Goal: Information Seeking & Learning: Learn about a topic

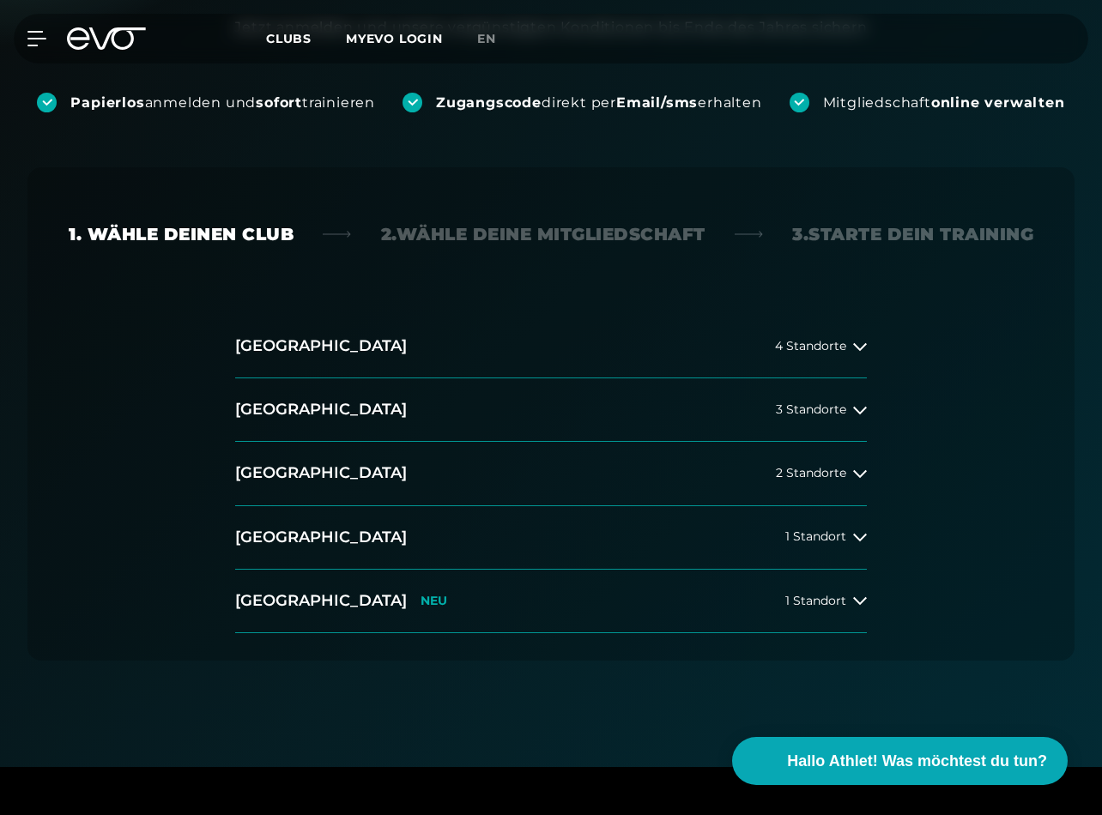
scroll to position [301, 0]
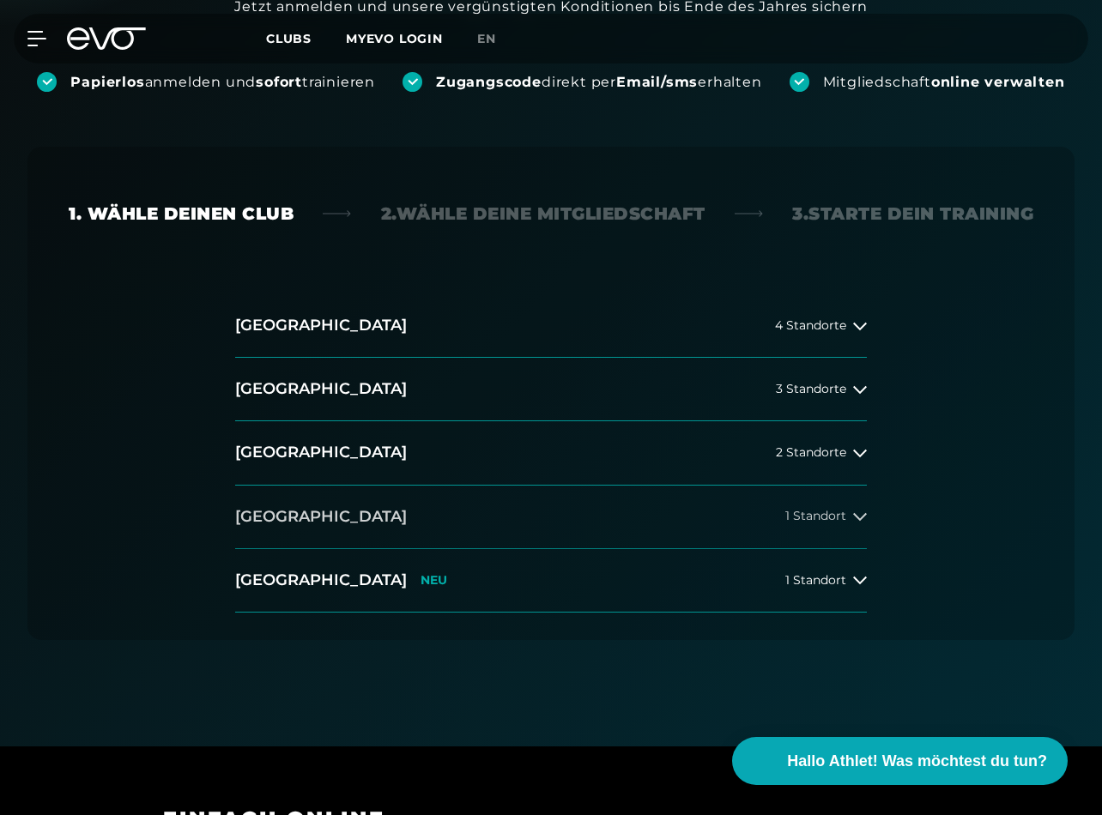
click at [635, 518] on button "[GEOGRAPHIC_DATA] 1 Standort" at bounding box center [551, 518] width 632 height 64
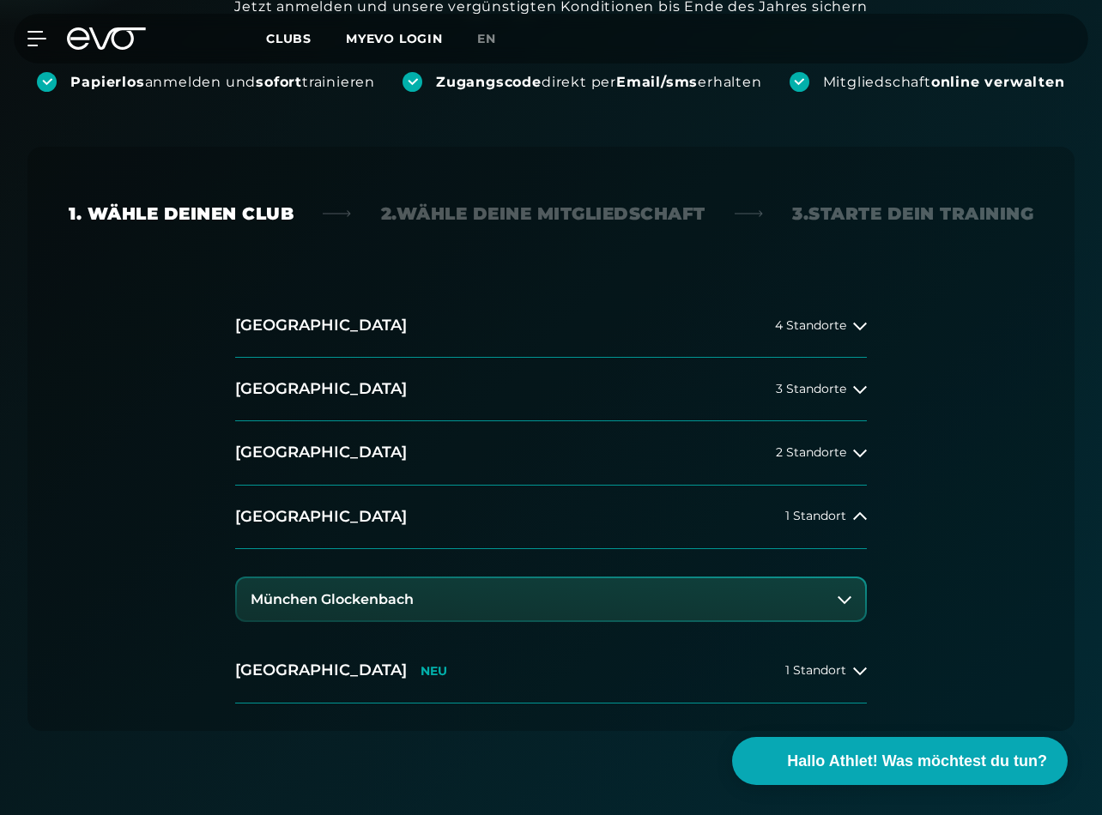
click at [839, 596] on icon at bounding box center [845, 600] width 14 height 14
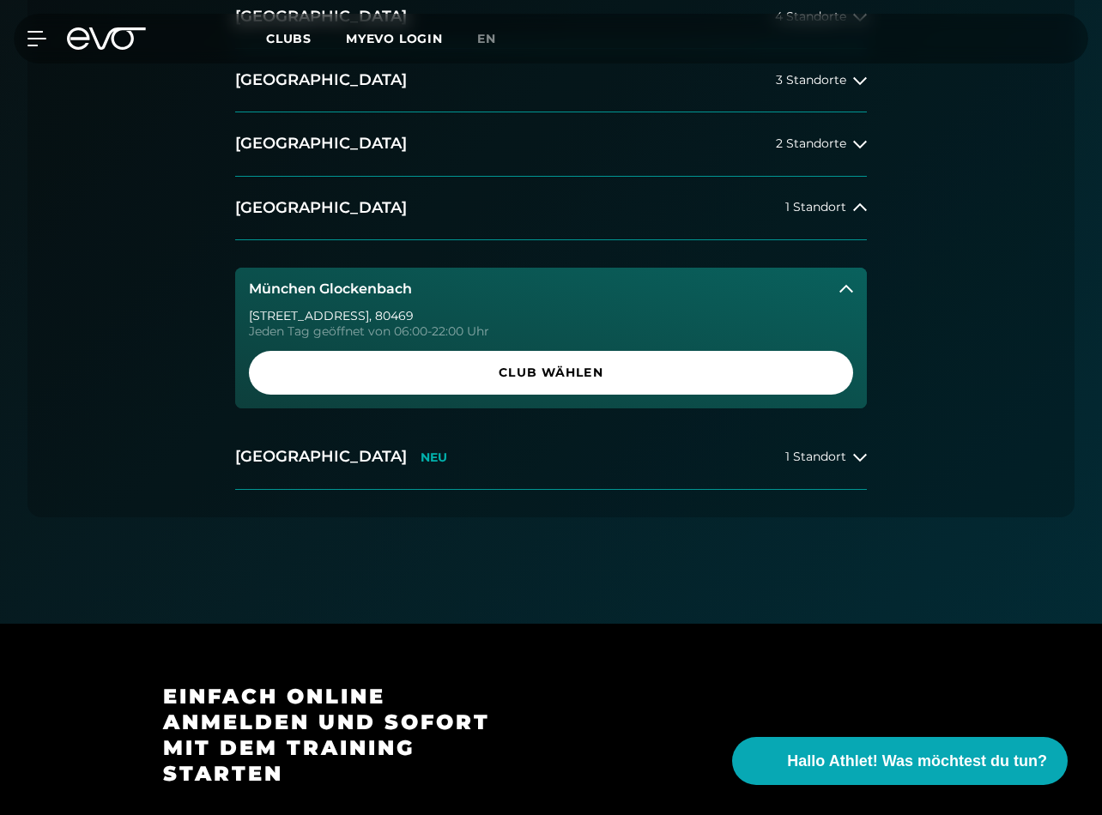
scroll to position [620, 0]
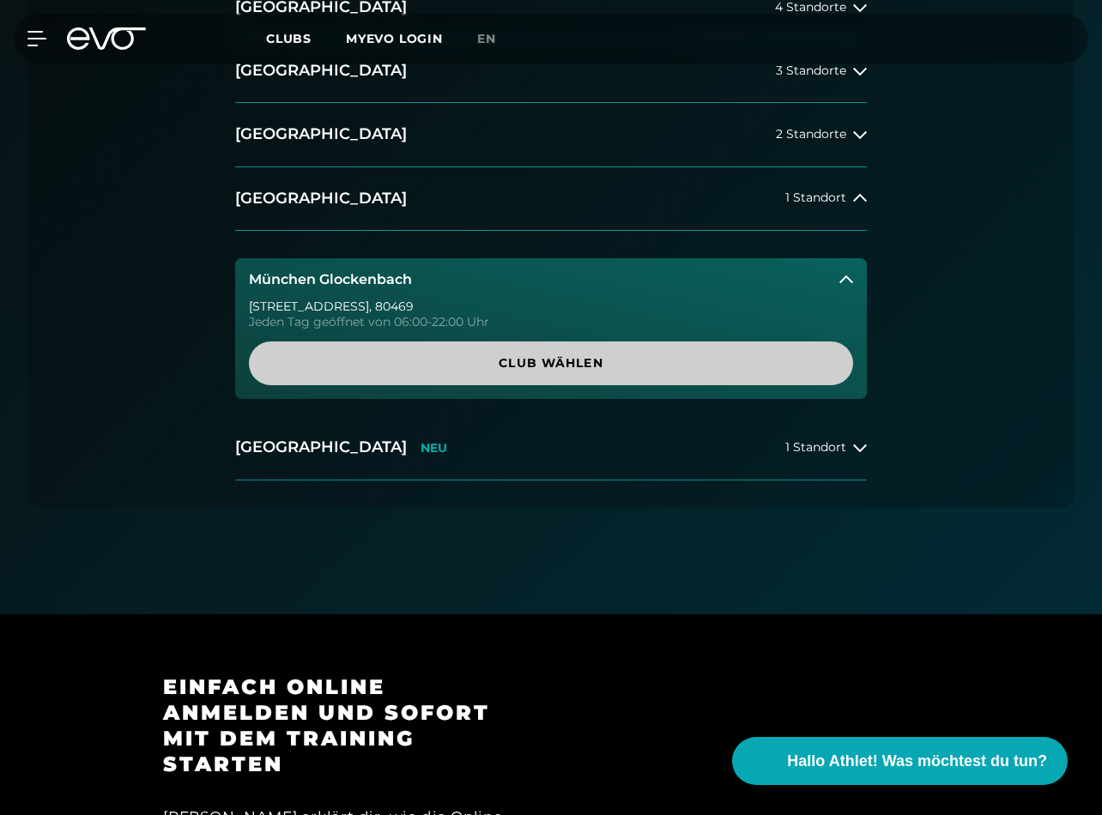
click at [516, 363] on span "Club wählen" at bounding box center [551, 363] width 563 height 18
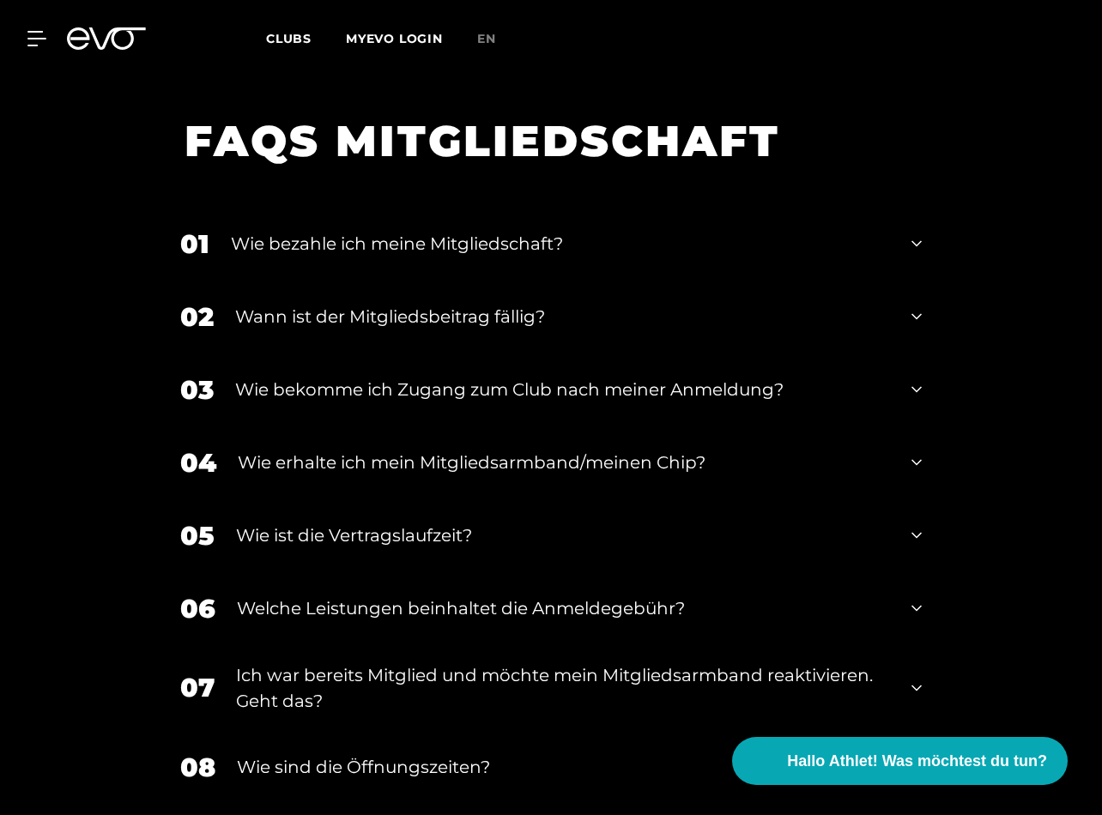
scroll to position [2917, 0]
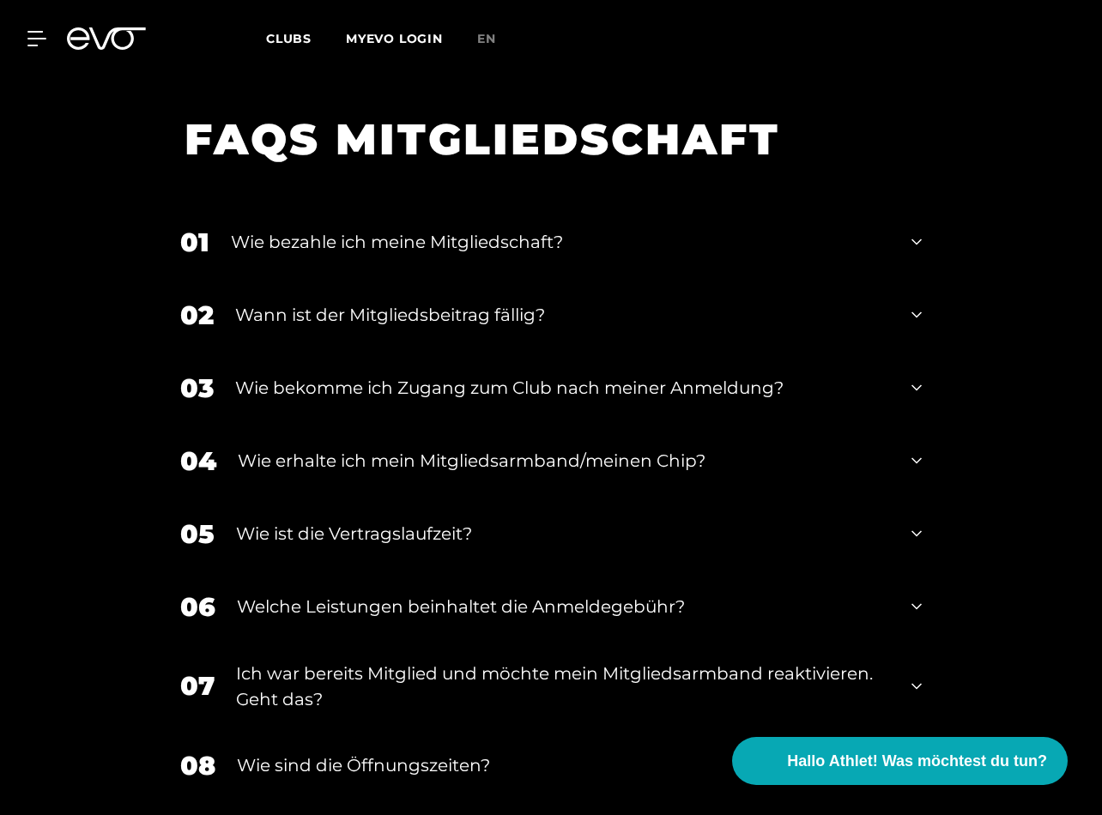
click at [524, 594] on div "Welche Leistungen beinhaltet die Anmeldegebühr?" at bounding box center [563, 607] width 653 height 26
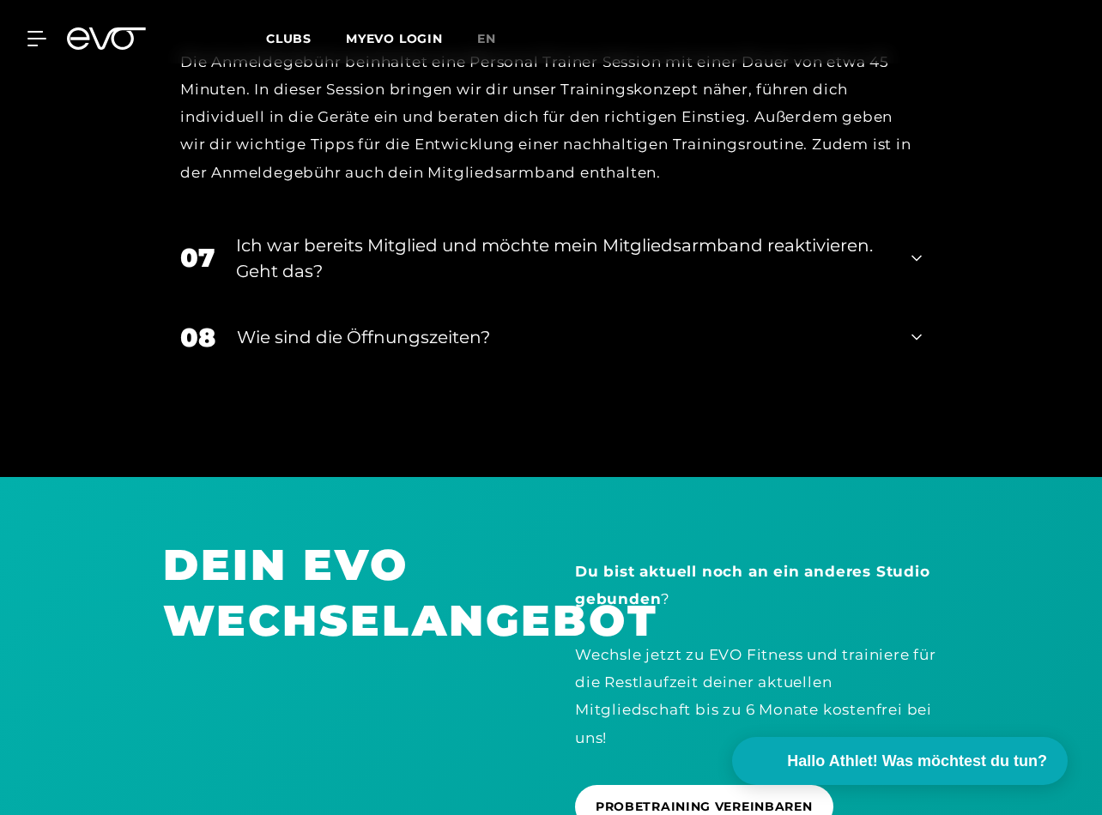
scroll to position [3607, 0]
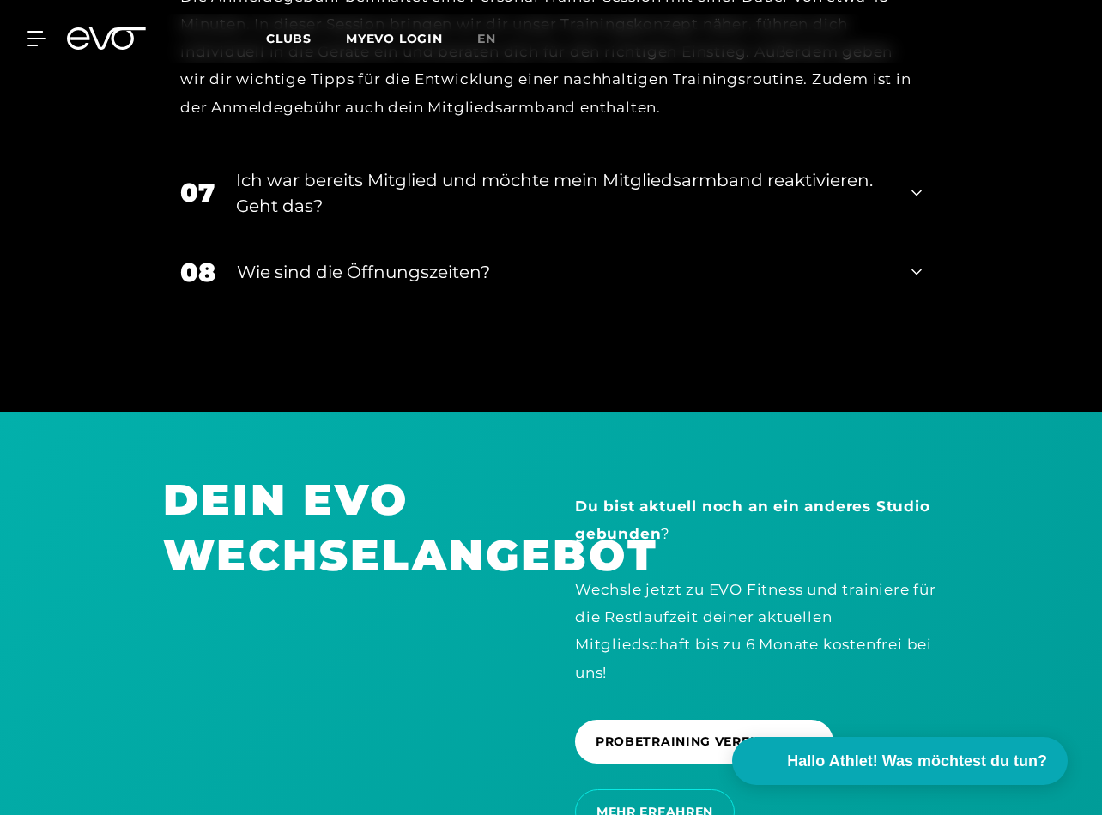
click at [554, 259] on div "Wie sind die Öffnungszeiten?" at bounding box center [563, 272] width 653 height 26
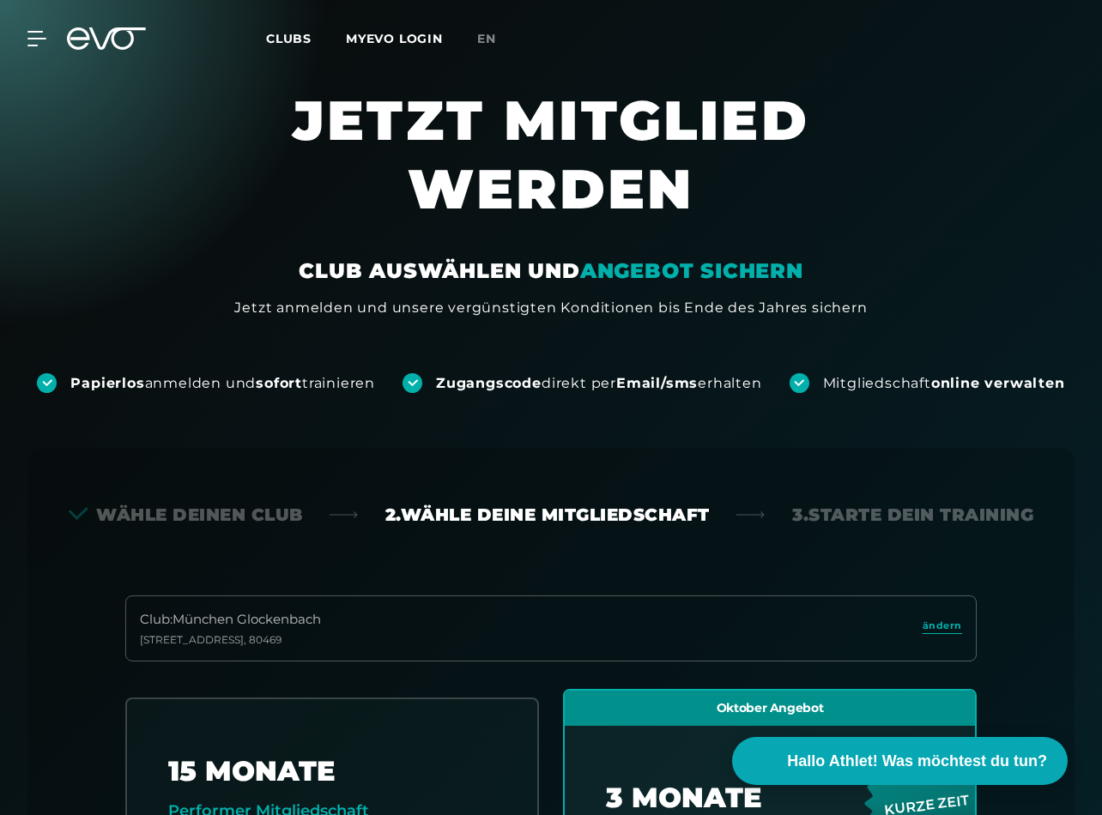
scroll to position [3, 0]
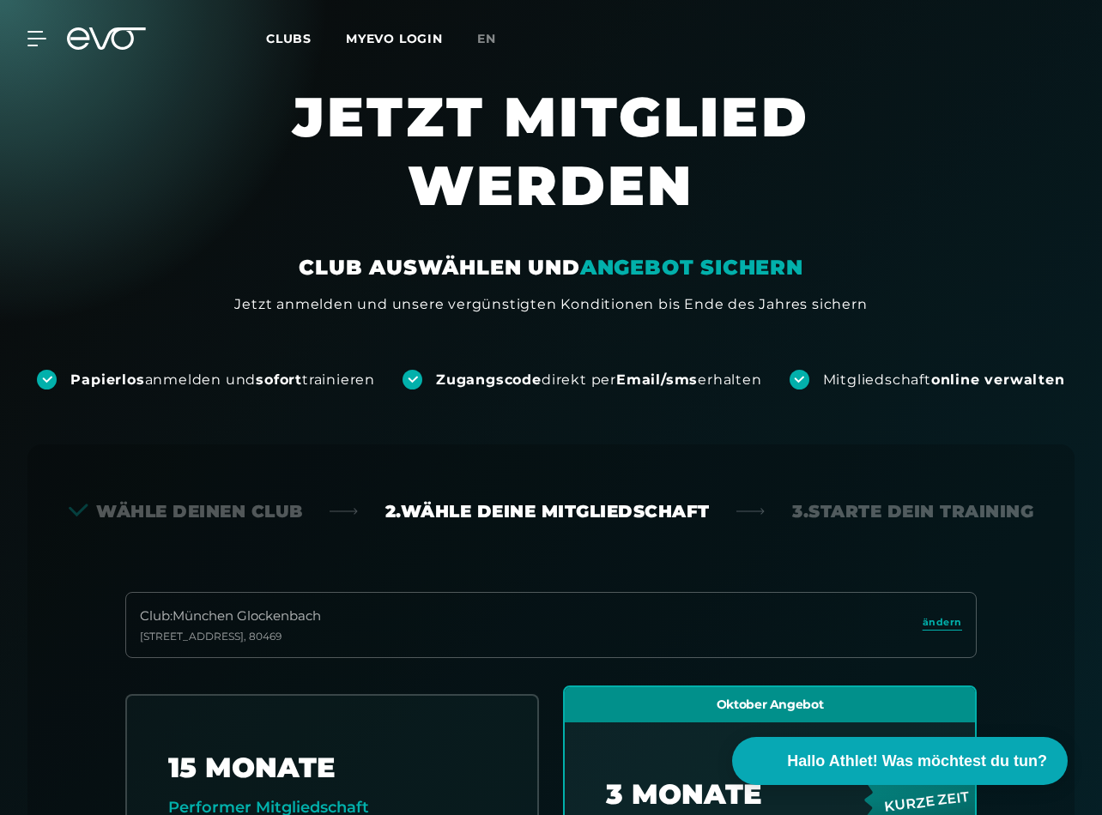
click at [273, 42] on span "Clubs" at bounding box center [288, 38] width 45 height 15
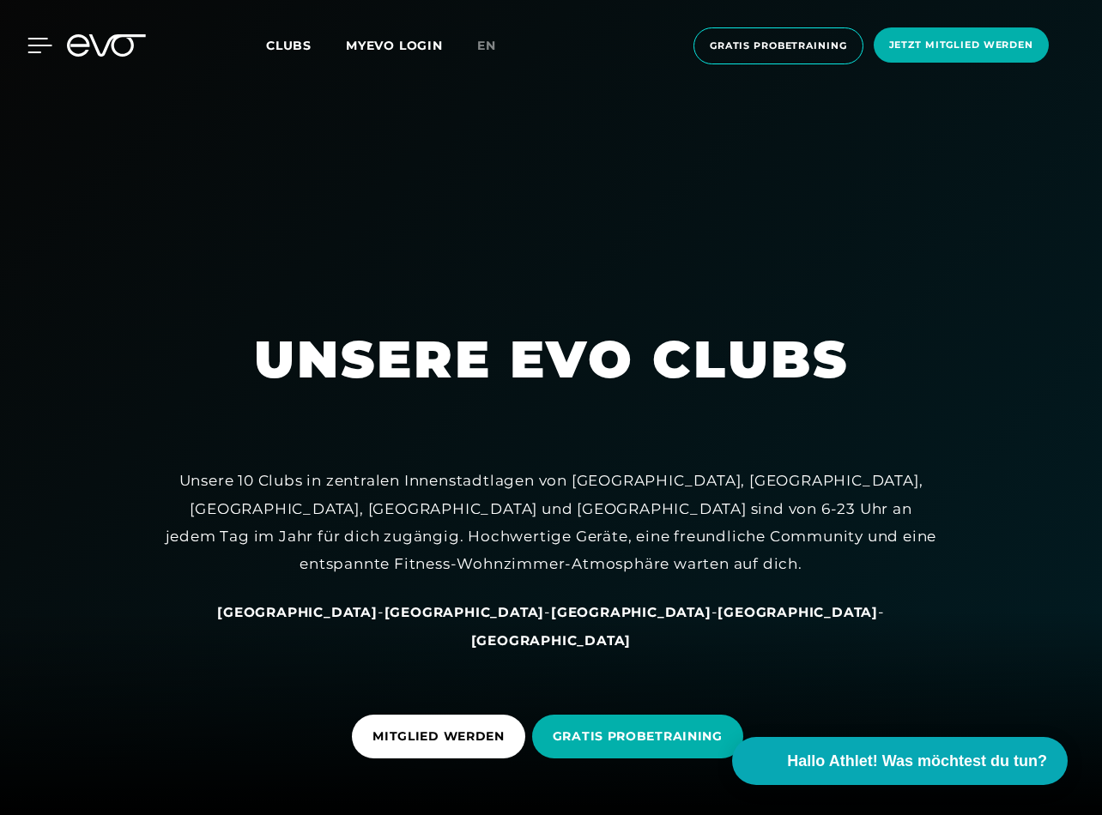
click at [33, 50] on icon at bounding box center [39, 45] width 25 height 15
